Goal: Find specific page/section: Find specific page/section

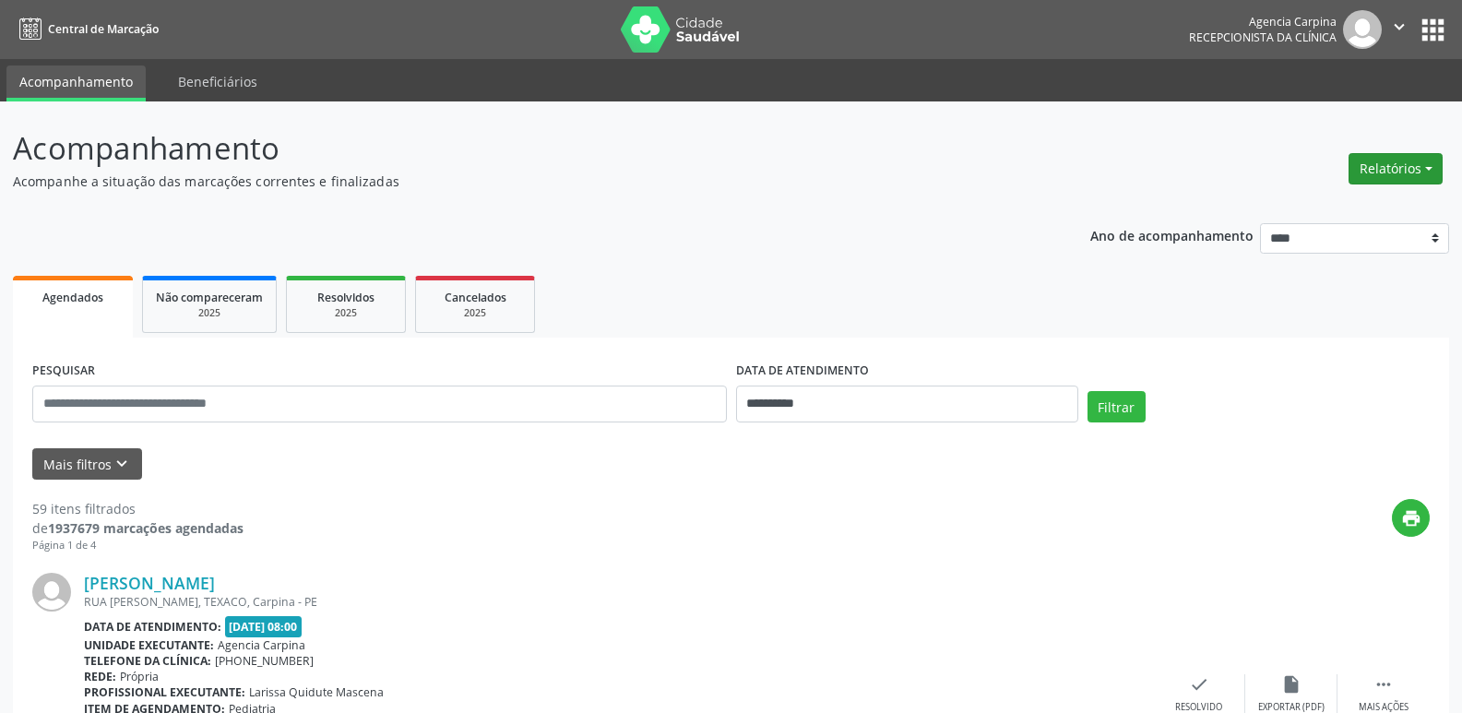
click at [1422, 172] on button "Relatórios" at bounding box center [1395, 168] width 94 height 31
click at [1349, 206] on link "Agendamentos" at bounding box center [1344, 208] width 198 height 26
select select "*"
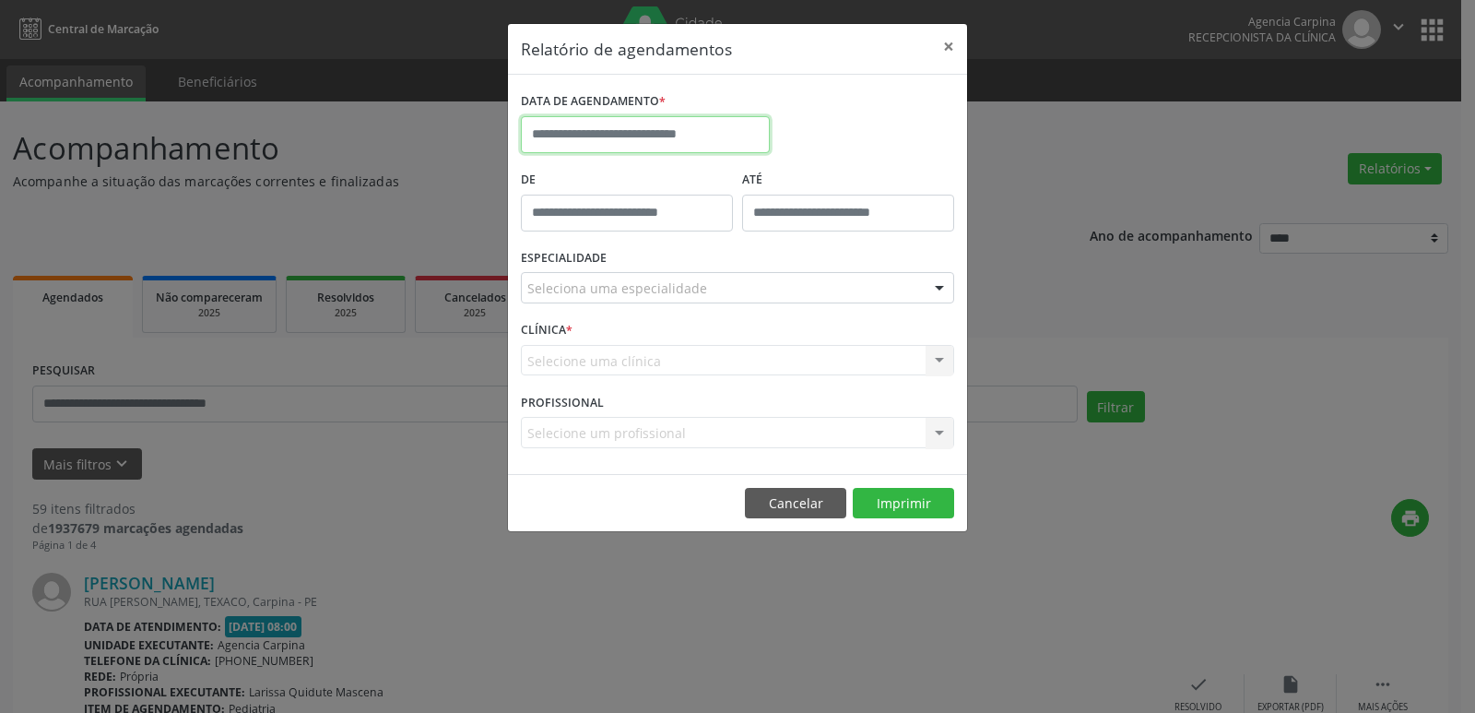
click at [626, 131] on input "text" at bounding box center [645, 134] width 249 height 37
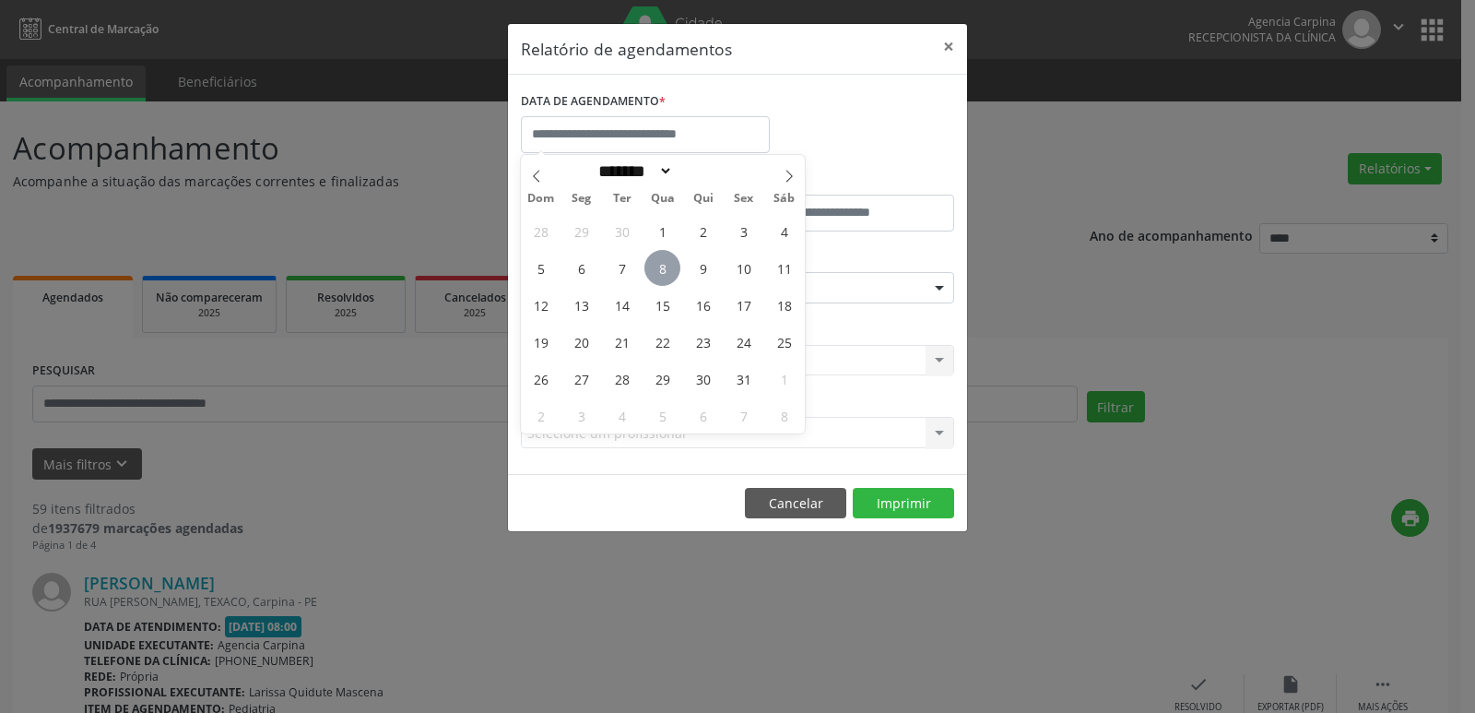
click at [673, 266] on span "8" at bounding box center [663, 268] width 36 height 36
type input "**********"
click at [673, 266] on span "8" at bounding box center [663, 268] width 36 height 36
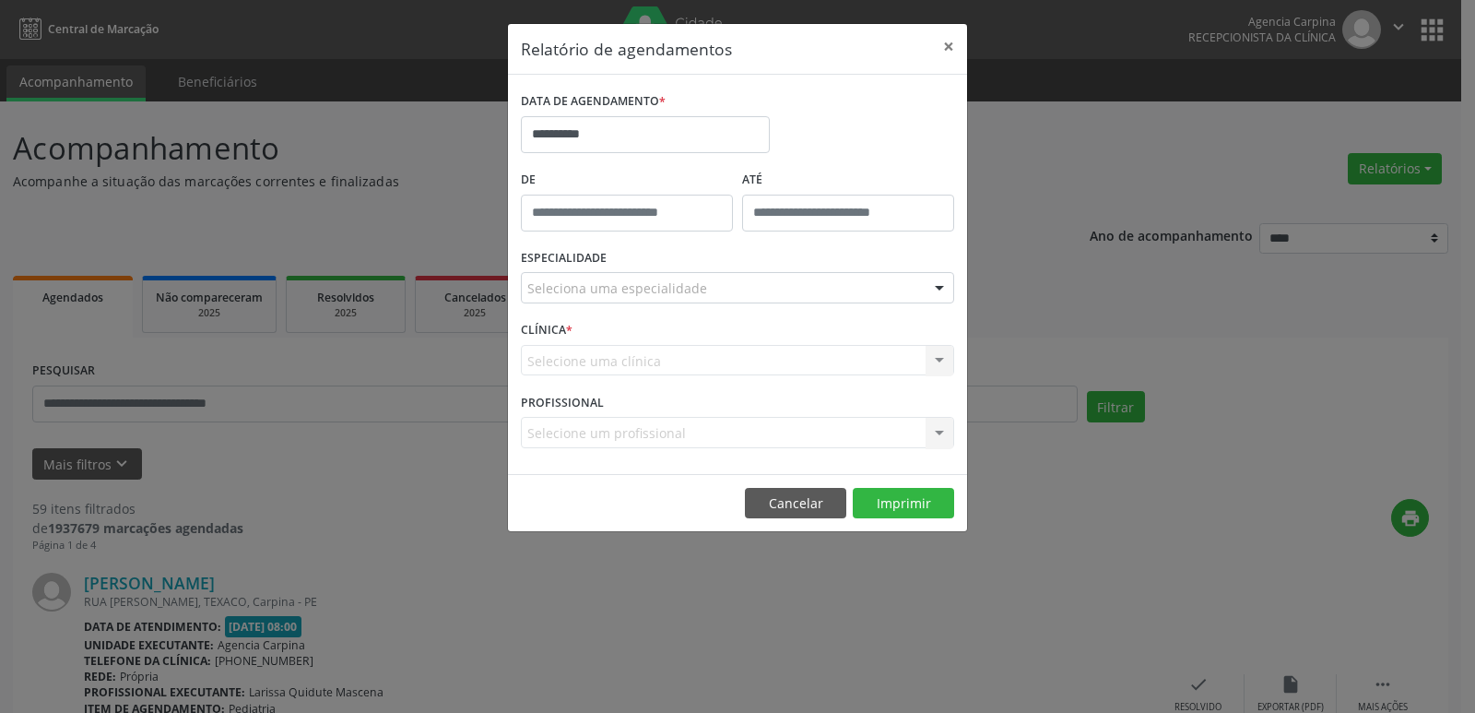
click at [940, 280] on div at bounding box center [940, 288] width 28 height 31
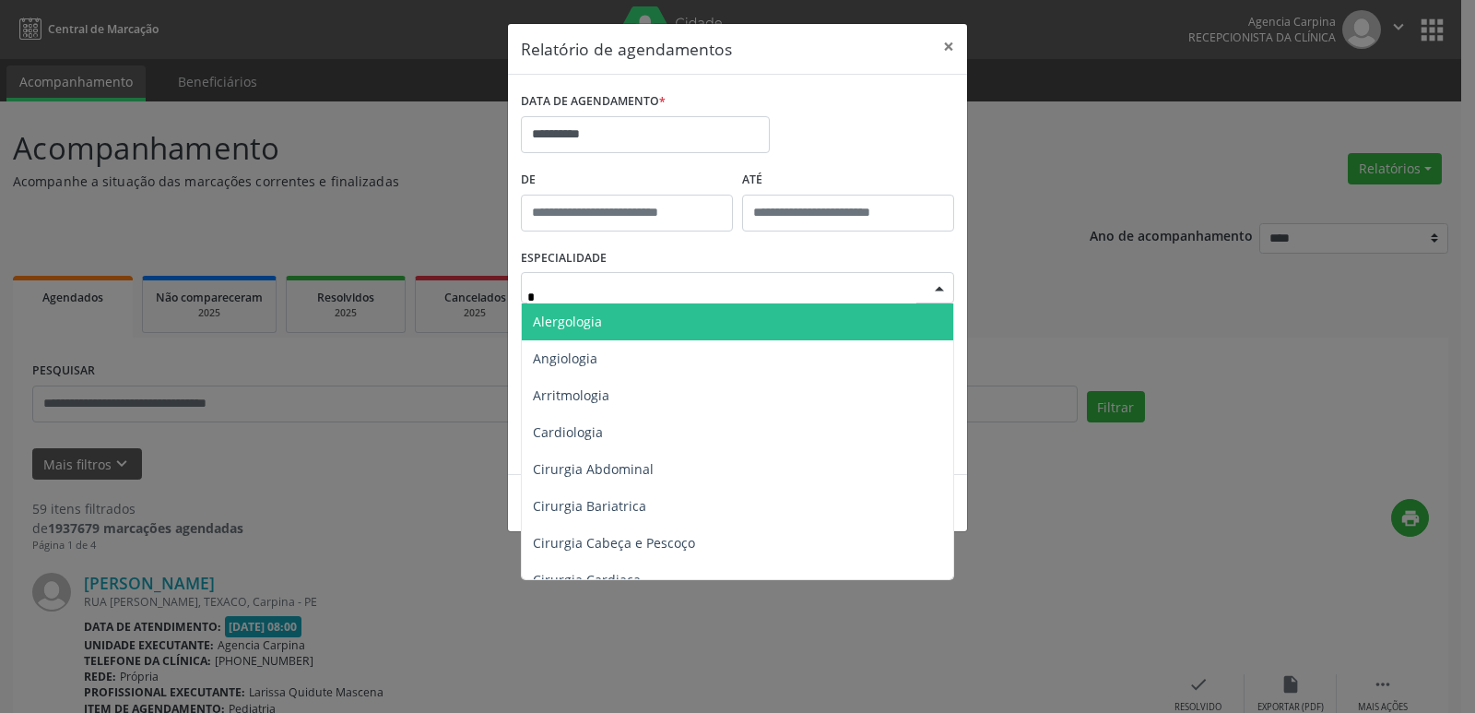
type input "**"
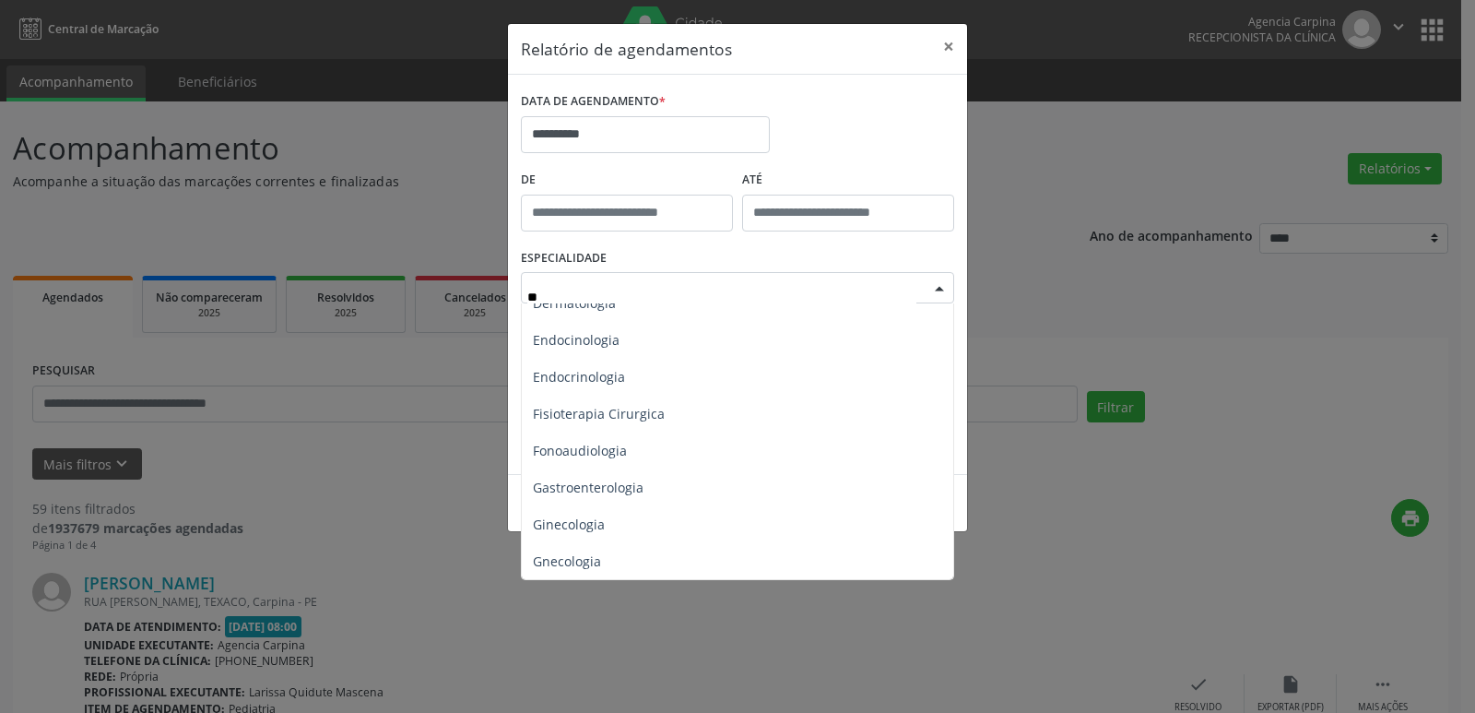
scroll to position [738, 0]
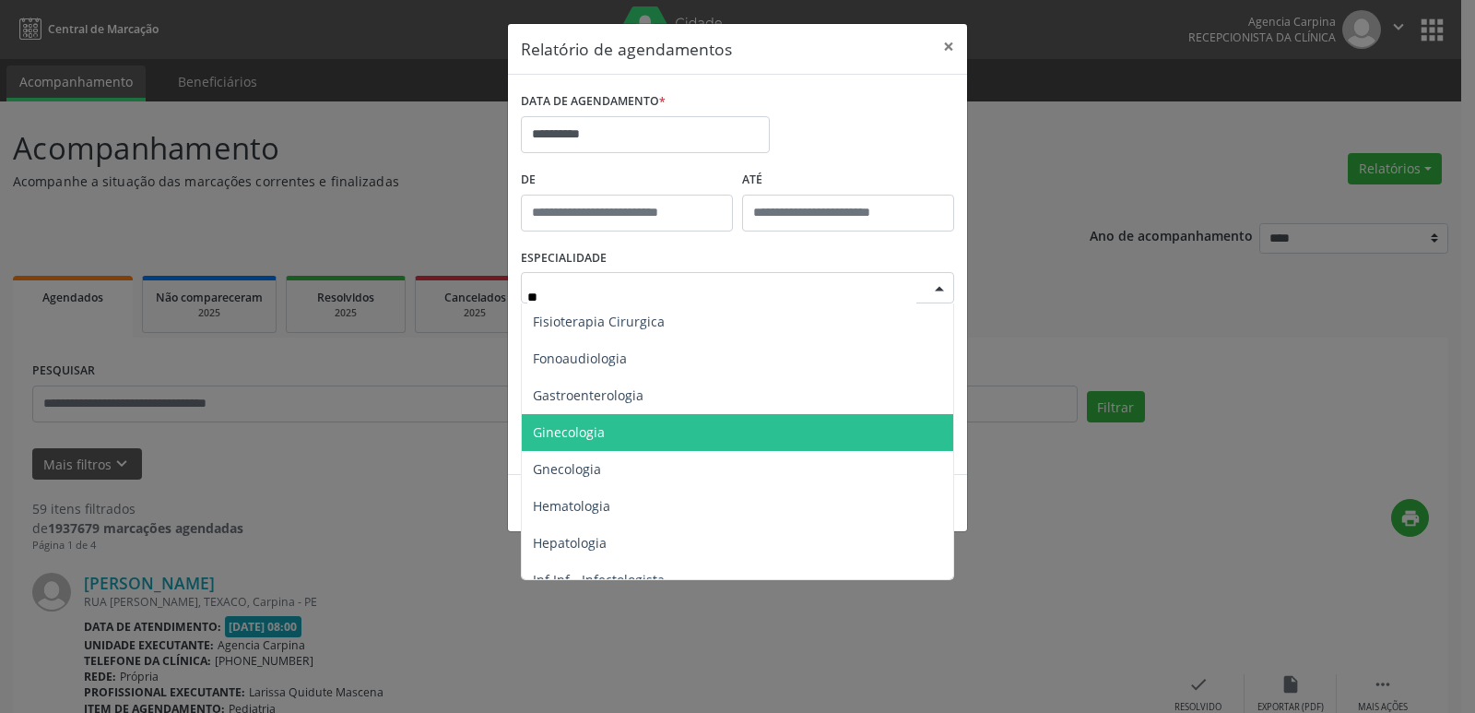
click at [812, 432] on span "Ginecologia" at bounding box center [739, 432] width 434 height 37
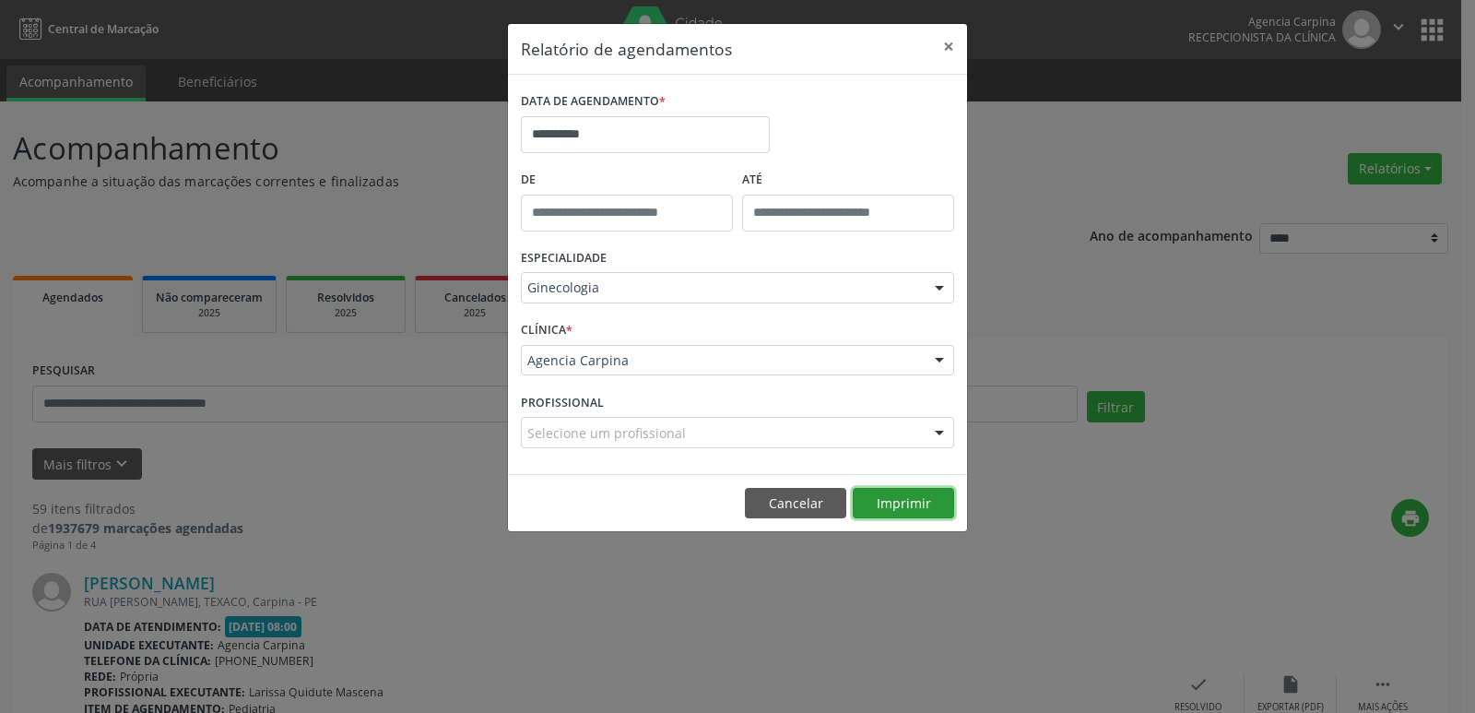
click at [890, 506] on button "Imprimir" at bounding box center [903, 503] width 101 height 31
